Goal: Use online tool/utility

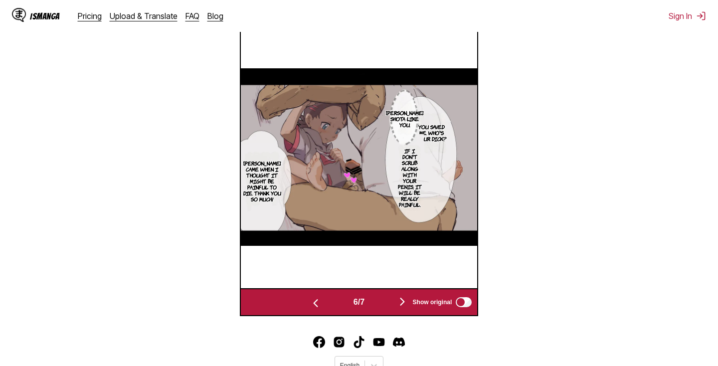
scroll to position [0, 1182]
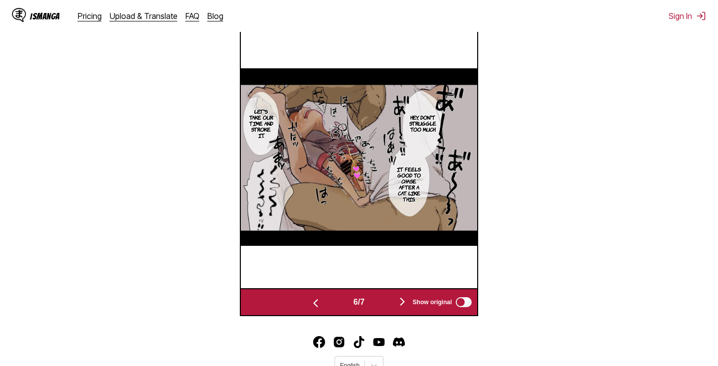
click at [405, 308] on img "button" at bounding box center [402, 302] width 12 height 12
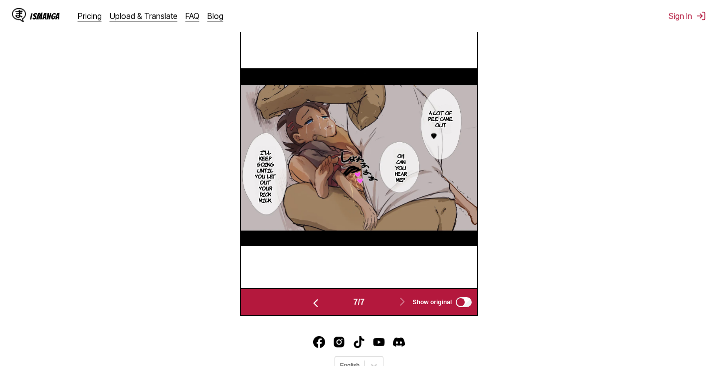
click at [311, 309] on img "button" at bounding box center [316, 303] width 12 height 12
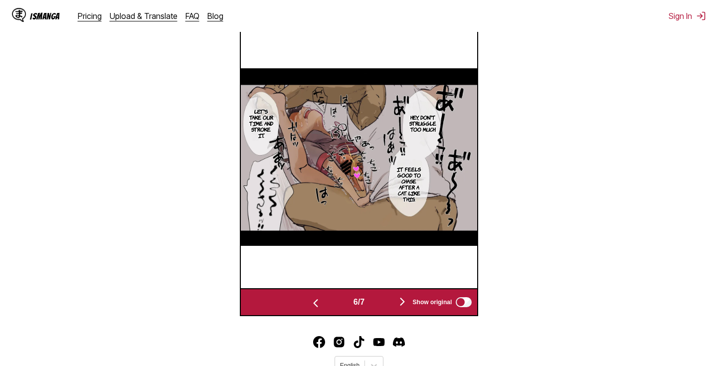
click at [404, 308] on img "button" at bounding box center [402, 302] width 12 height 12
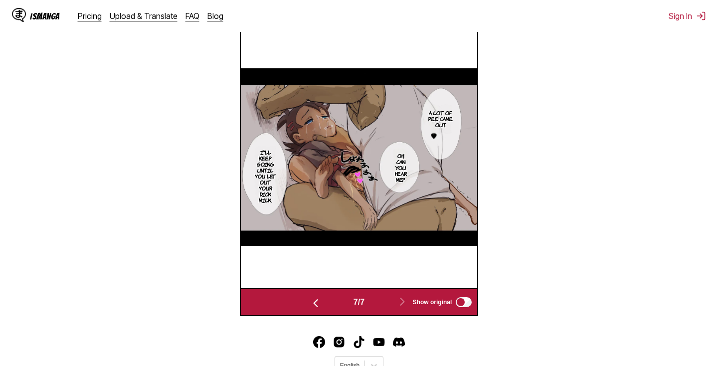
click at [310, 309] on img "button" at bounding box center [316, 303] width 12 height 12
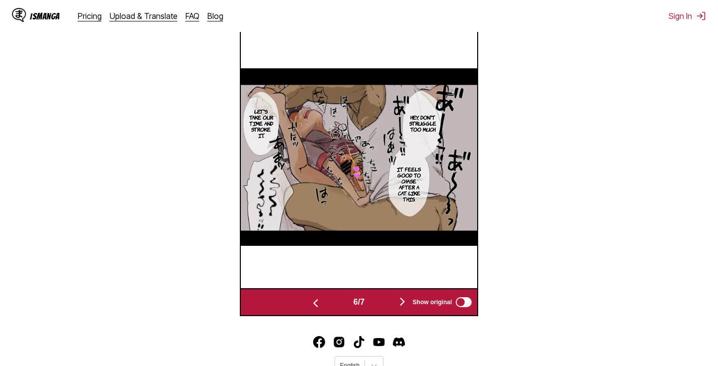
click at [405, 308] on img "button" at bounding box center [402, 302] width 12 height 12
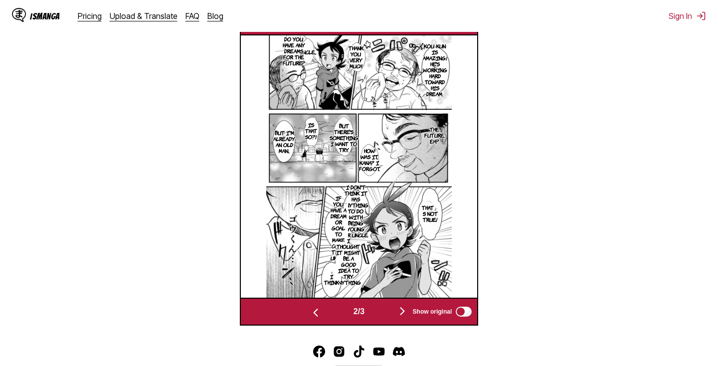
scroll to position [0, 236]
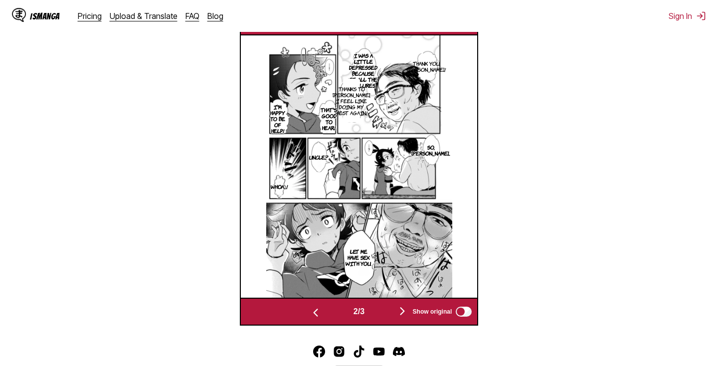
click at [402, 317] on img "button" at bounding box center [402, 311] width 12 height 12
